Goal: Information Seeking & Learning: Learn about a topic

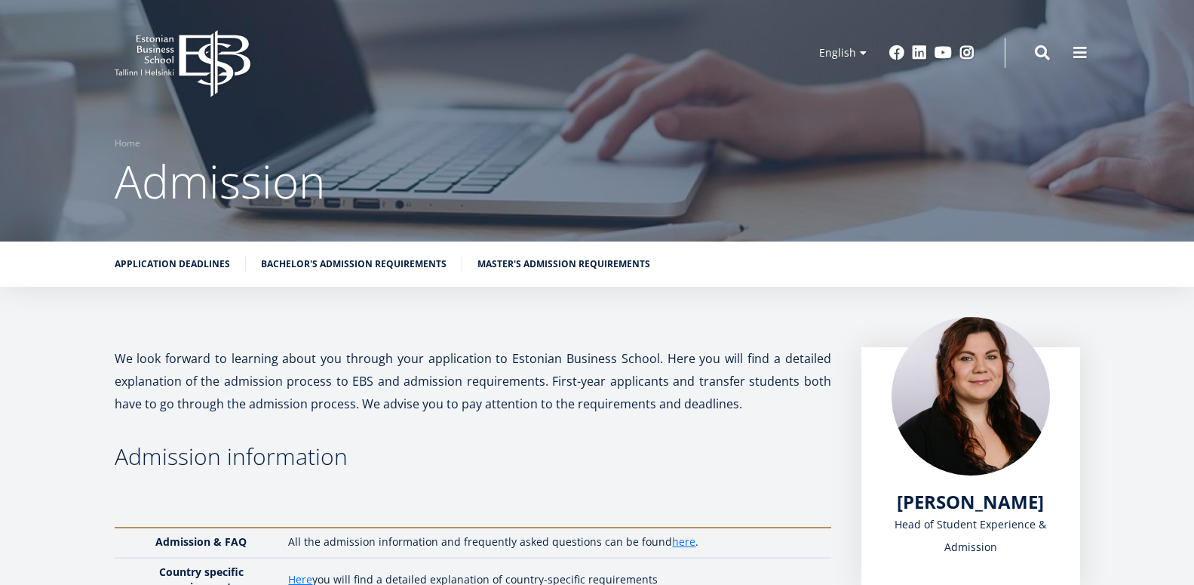
scroll to position [103, 0]
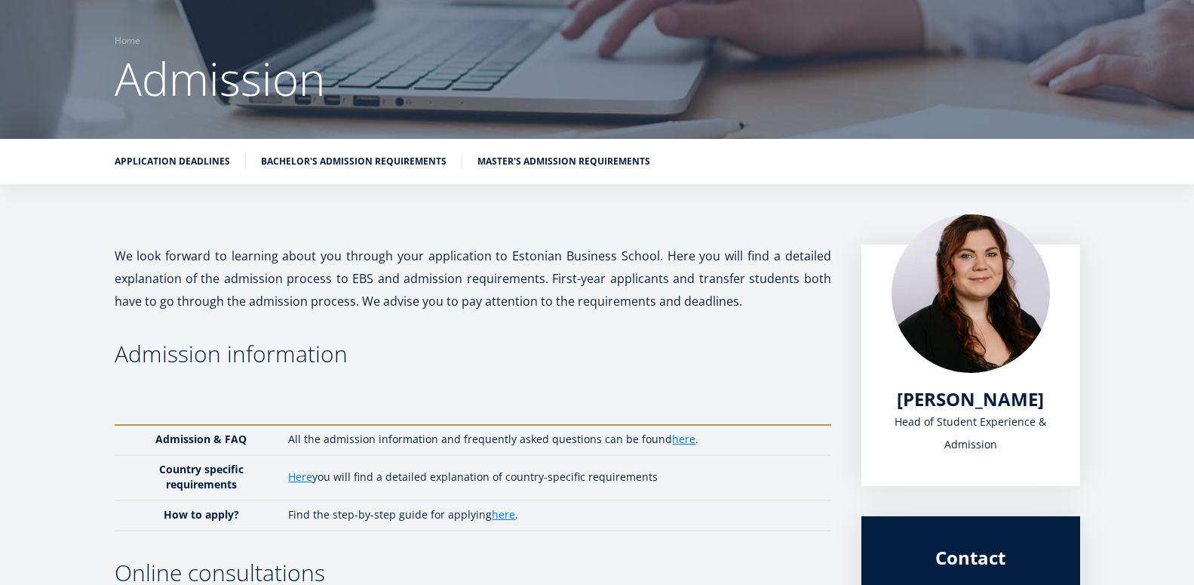
click at [350, 170] on ul "Application deadlines Bachelor's admission requirements Master's admission requ…" at bounding box center [590, 165] width 981 height 23
click at [345, 161] on link "Bachelor's admission requirements" at bounding box center [354, 159] width 186 height 15
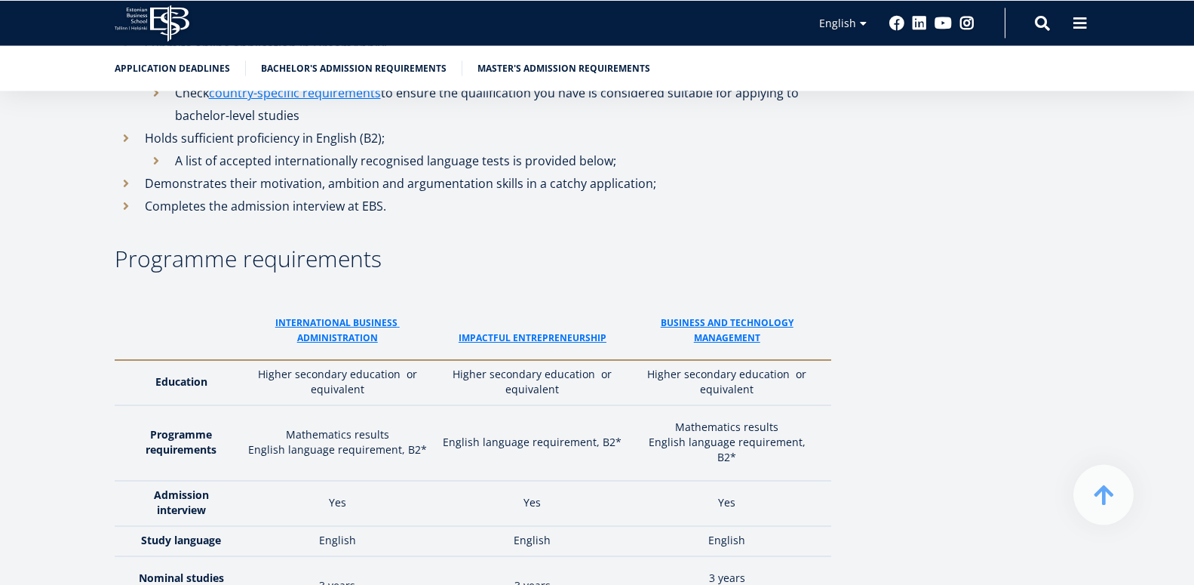
scroll to position [2156, 0]
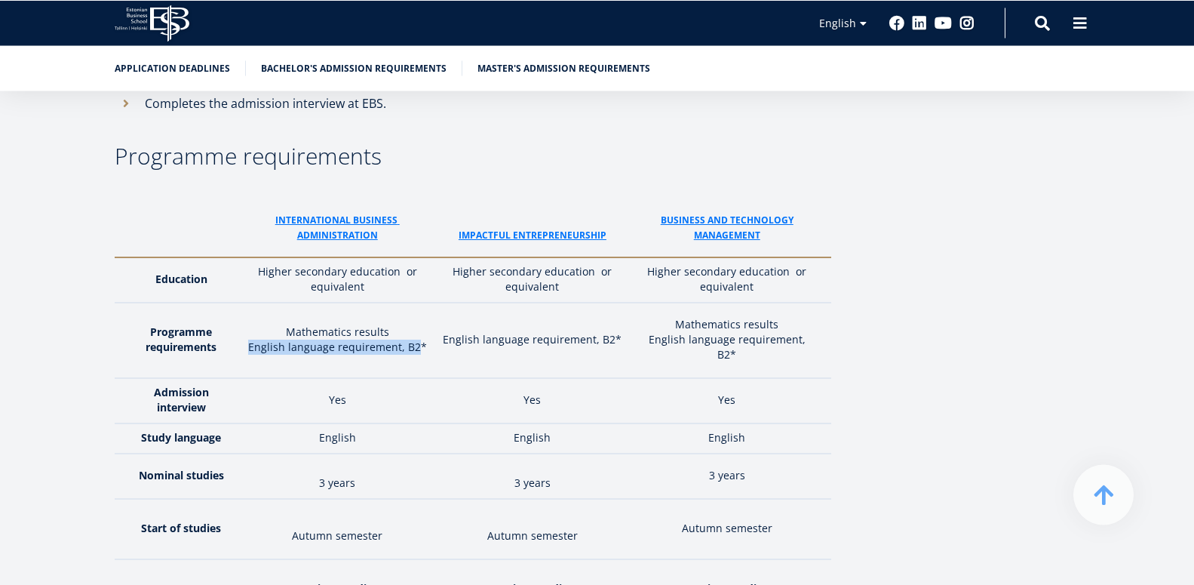
drag, startPoint x: 258, startPoint y: 296, endPoint x: 424, endPoint y: 294, distance: 166.0
click at [424, 339] on p "English language requirement, B2*" at bounding box center [337, 346] width 179 height 15
drag, startPoint x: 324, startPoint y: 344, endPoint x: 370, endPoint y: 342, distance: 46.1
click at [370, 378] on td "Yes" at bounding box center [338, 400] width 194 height 45
click at [350, 378] on td "Yes" at bounding box center [338, 400] width 194 height 45
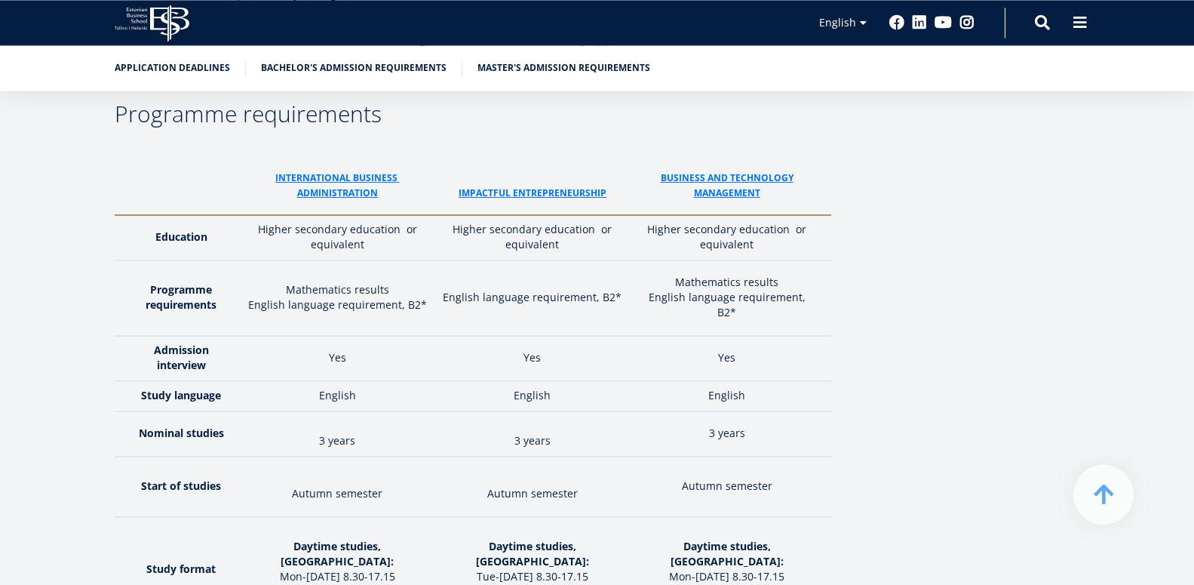
scroll to position [2258, 0]
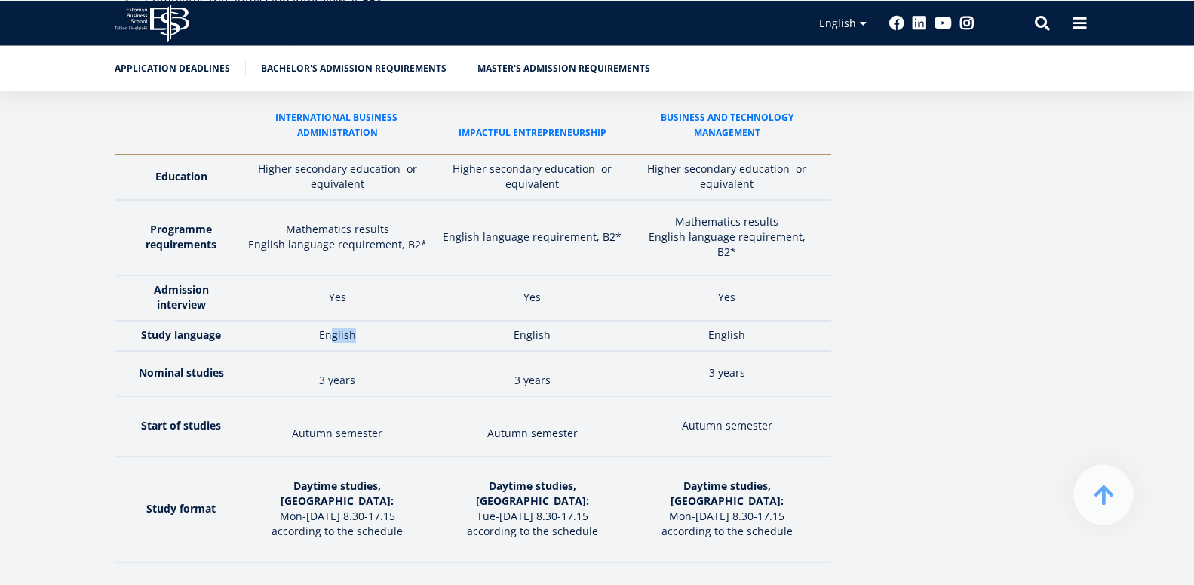
drag, startPoint x: 337, startPoint y: 281, endPoint x: 361, endPoint y: 280, distance: 23.4
click at [361, 321] on td "English" at bounding box center [338, 336] width 194 height 30
click at [358, 351] on td "3 years" at bounding box center [338, 373] width 194 height 45
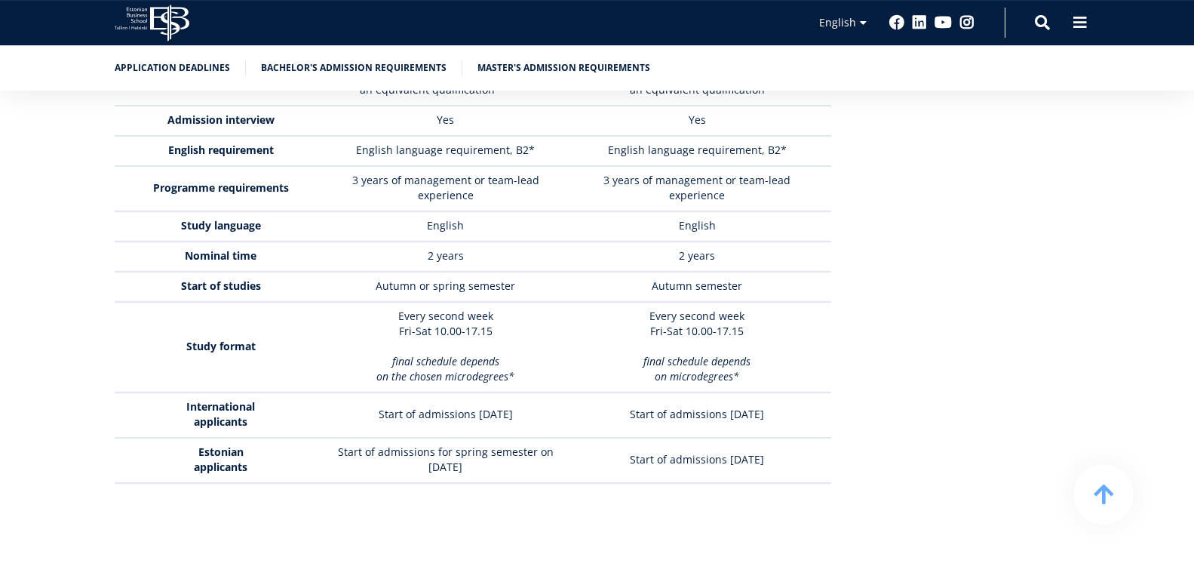
scroll to position [4104, 0]
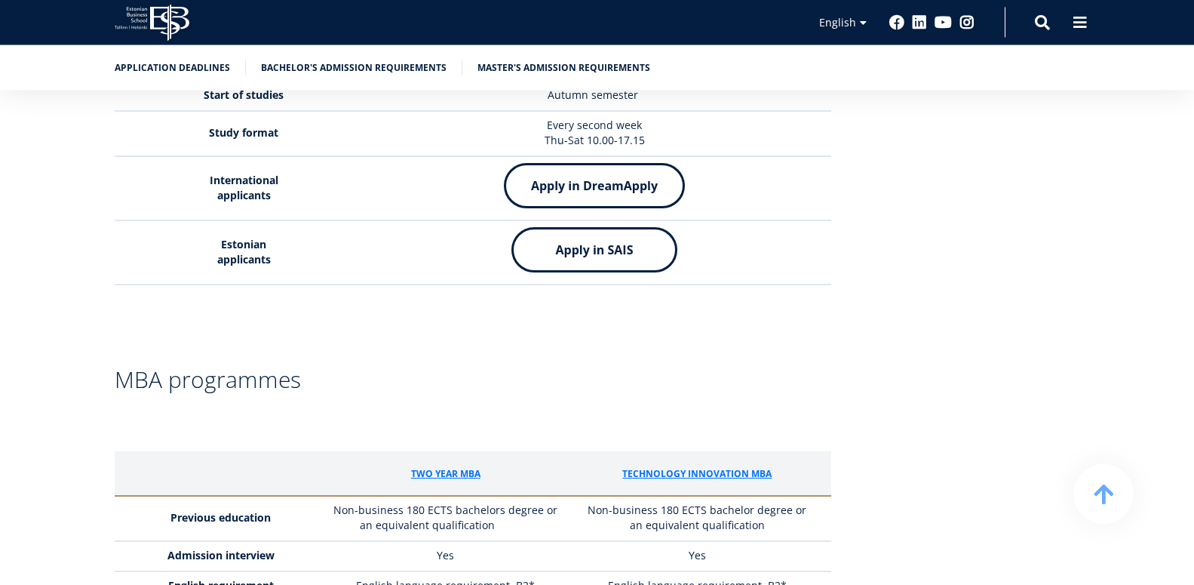
click at [1052, 21] on div "EBS Logo Created with Sketch. Kasutaja konto menüü Log in Estonian Estonian Eng…" at bounding box center [597, 22] width 1086 height 45
click at [1040, 26] on span at bounding box center [1042, 21] width 15 height 15
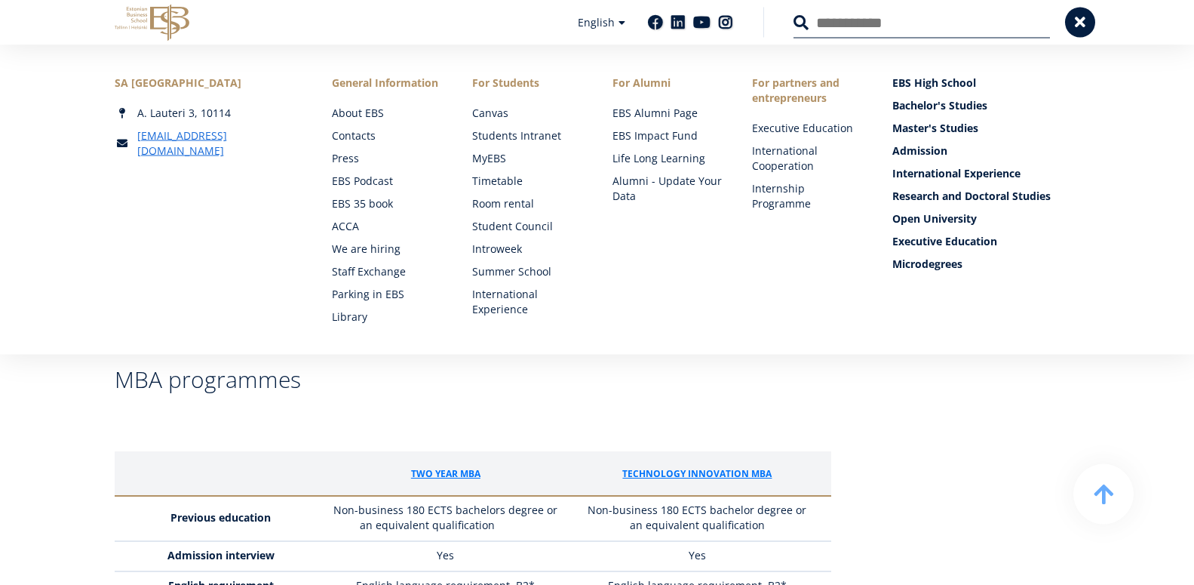
click at [830, 17] on input "Search" at bounding box center [922, 23] width 256 height 32
type input "****"
click at [904, 152] on link "Admission" at bounding box center [988, 150] width 188 height 15
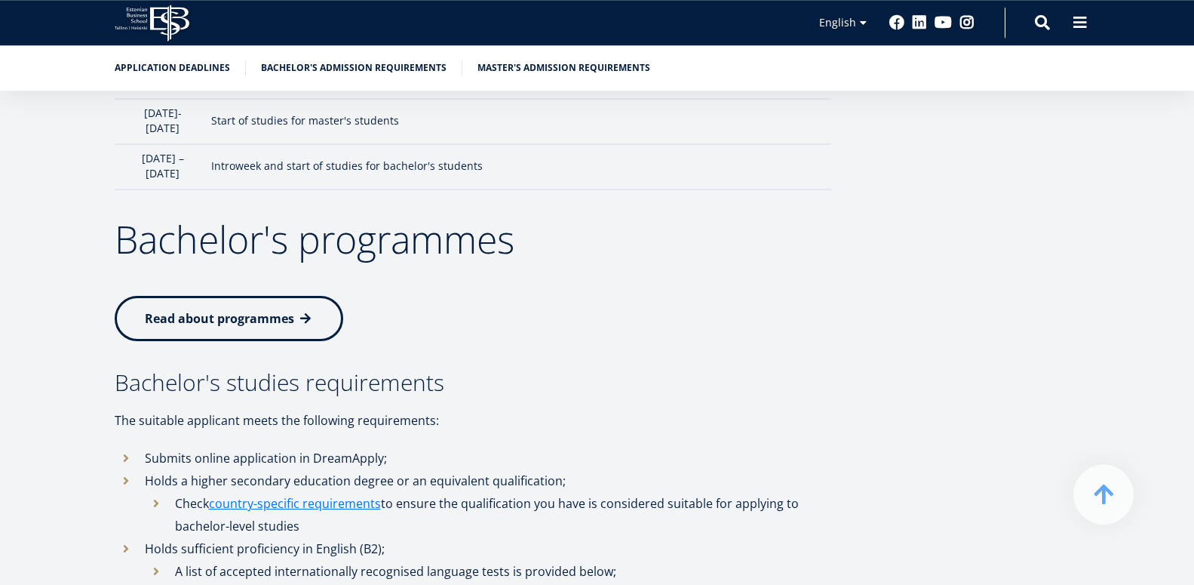
scroll to position [1641, 0]
click at [188, 294] on link "Read about programmes" at bounding box center [229, 316] width 229 height 45
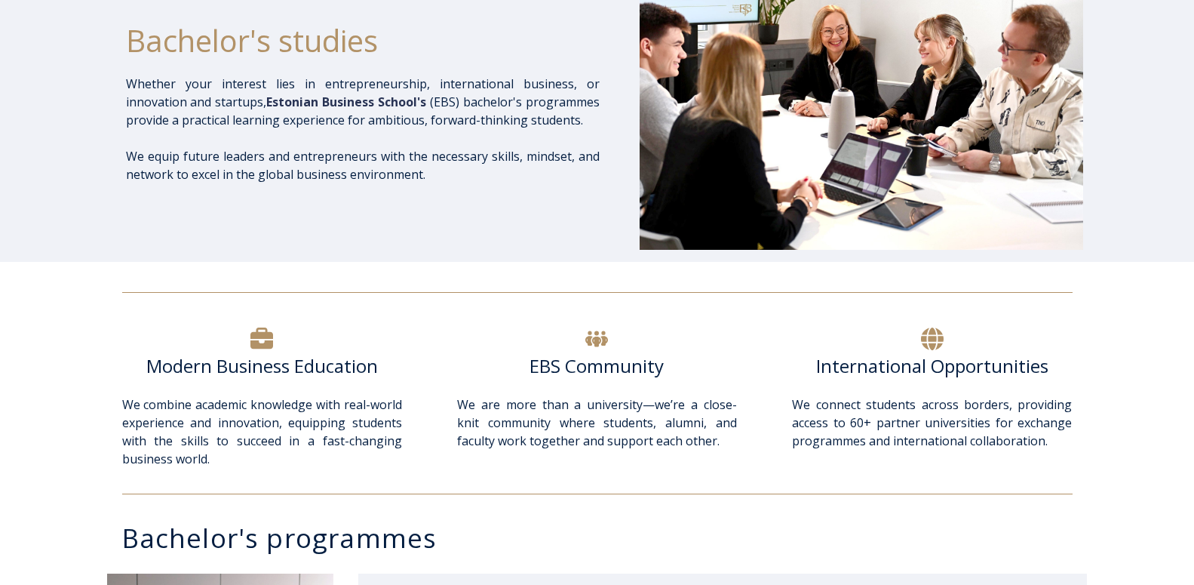
scroll to position [308, 0]
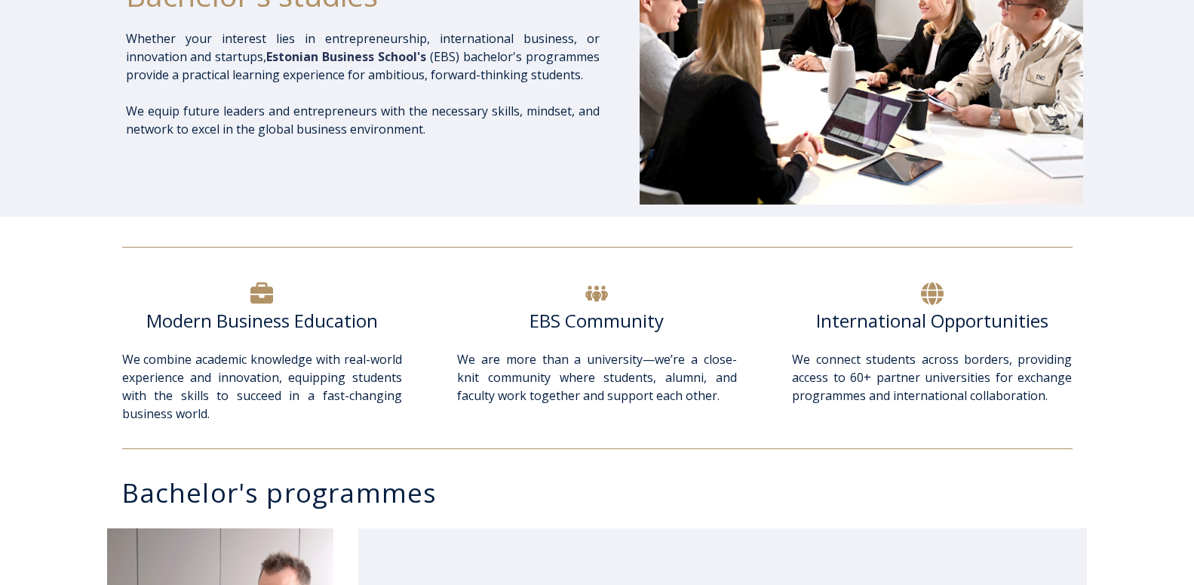
click at [597, 297] on icon at bounding box center [596, 294] width 23 height 16
click at [593, 289] on icon at bounding box center [596, 293] width 23 height 23
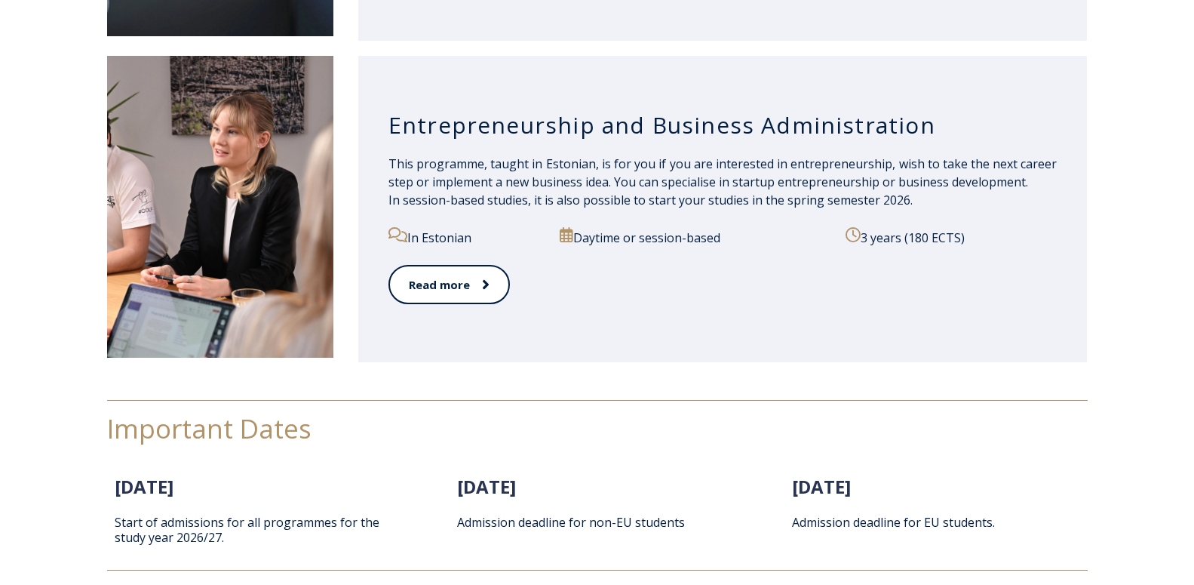
scroll to position [1847, 0]
